Goal: Transaction & Acquisition: Purchase product/service

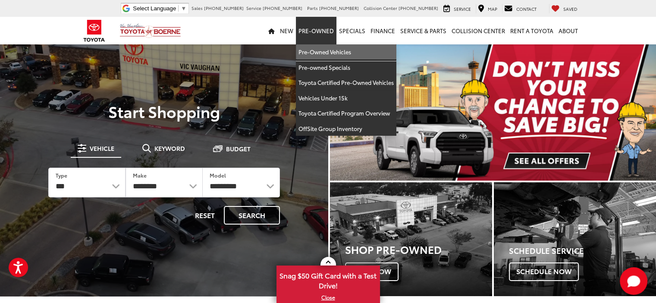
click at [314, 48] on link "Pre-Owned Vehicles" at bounding box center [346, 52] width 100 height 16
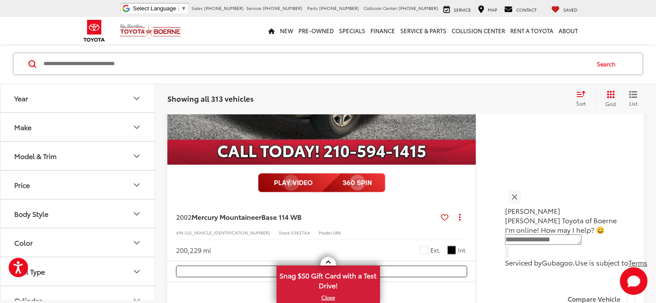
scroll to position [690, 0]
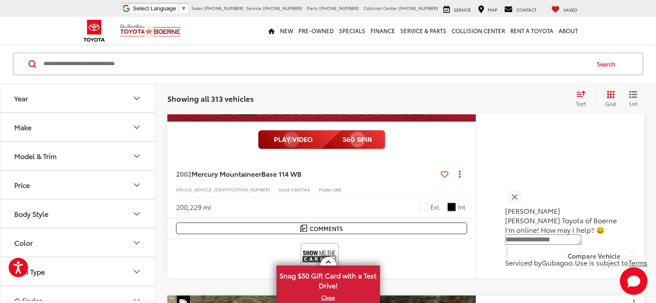
click at [135, 131] on icon "Make" at bounding box center [136, 127] width 10 height 10
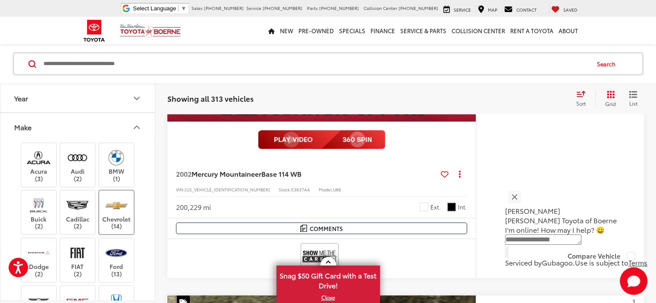
click at [119, 212] on img at bounding box center [116, 205] width 24 height 20
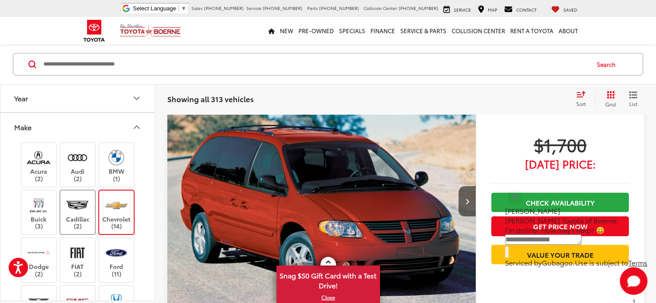
click at [86, 212] on img at bounding box center [78, 205] width 24 height 20
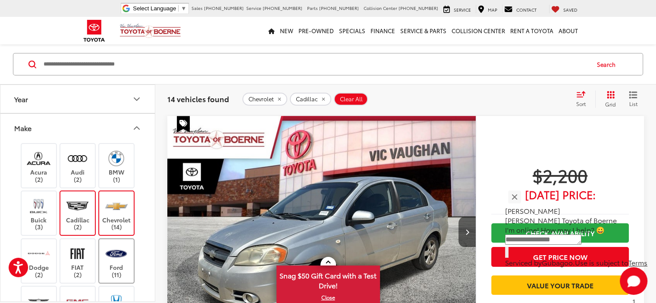
click at [118, 259] on img at bounding box center [116, 254] width 24 height 20
click at [36, 258] on img at bounding box center [39, 254] width 24 height 20
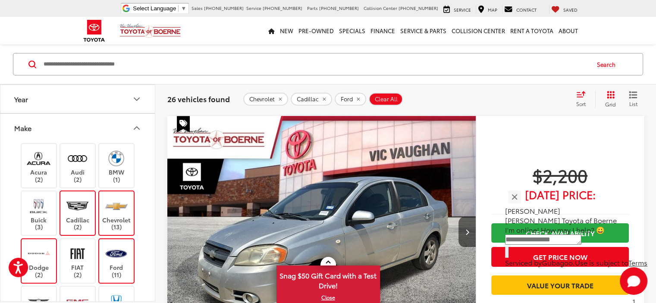
scroll to position [86, 0]
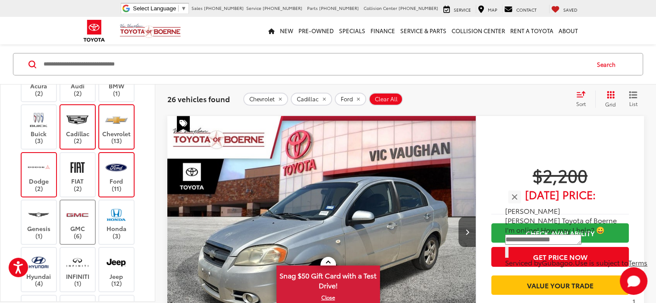
click at [74, 224] on label "GMC (6)" at bounding box center [77, 222] width 35 height 35
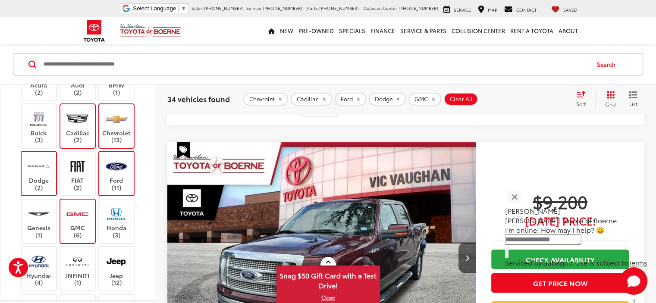
scroll to position [3330, 0]
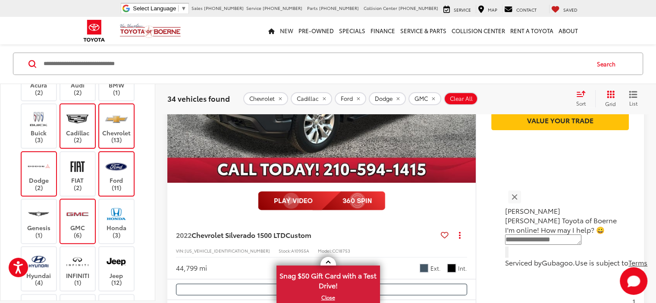
scroll to position [3493, 0]
